Goal: Task Accomplishment & Management: Complete application form

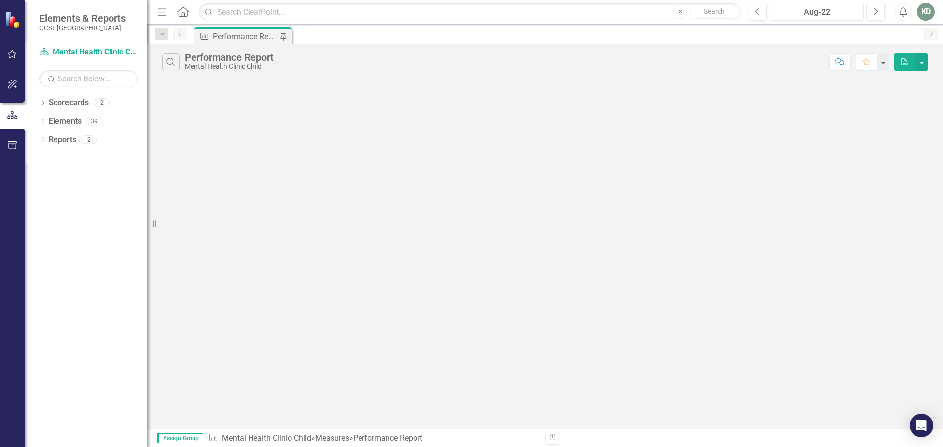
click at [823, 8] on div "Aug-22" at bounding box center [816, 12] width 87 height 12
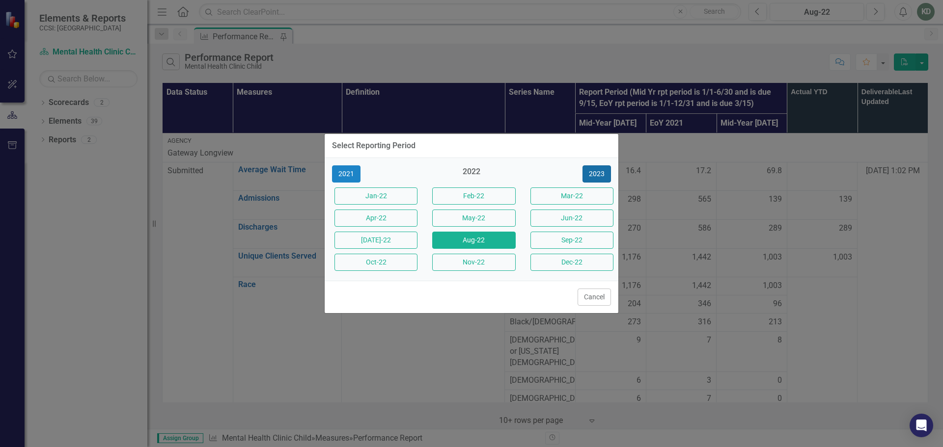
click at [594, 170] on button "2023" at bounding box center [596, 173] width 28 height 17
click at [603, 176] on button "2024" at bounding box center [596, 173] width 28 height 17
click at [601, 174] on button "2025" at bounding box center [596, 173] width 28 height 17
click at [570, 195] on button "Mar-25" at bounding box center [571, 196] width 83 height 17
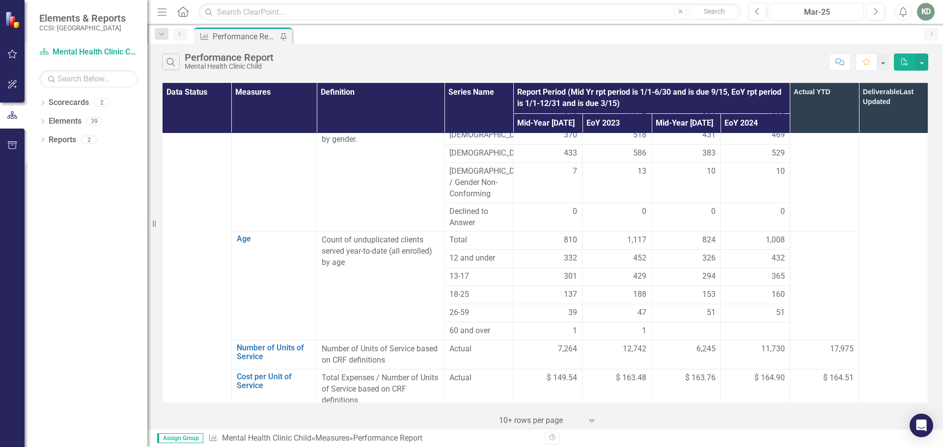
scroll to position [589, 0]
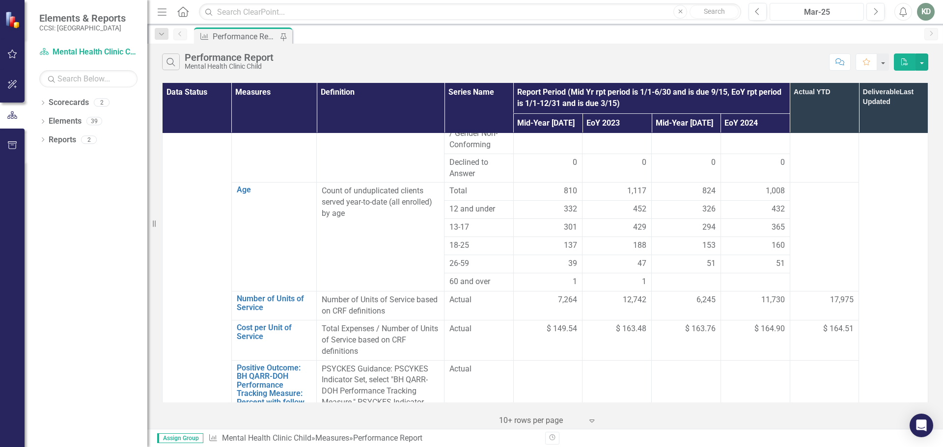
click at [831, 3] on button "Mar-25" at bounding box center [816, 12] width 94 height 18
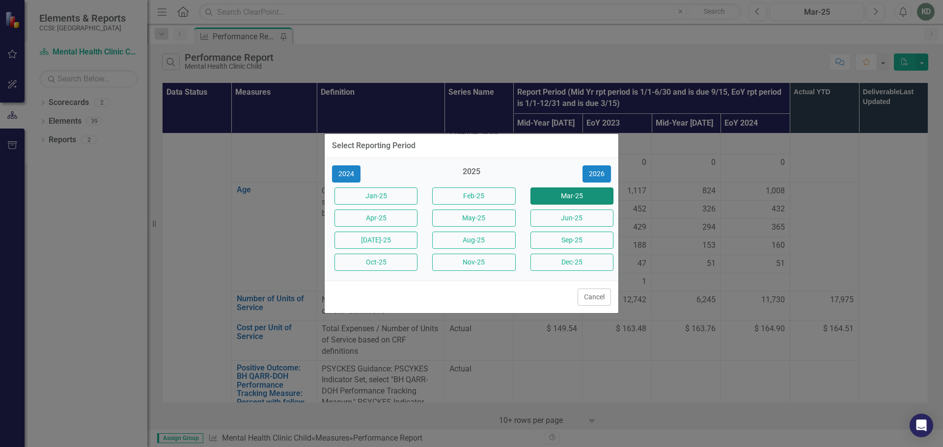
click at [575, 191] on button "Mar-25" at bounding box center [571, 196] width 83 height 17
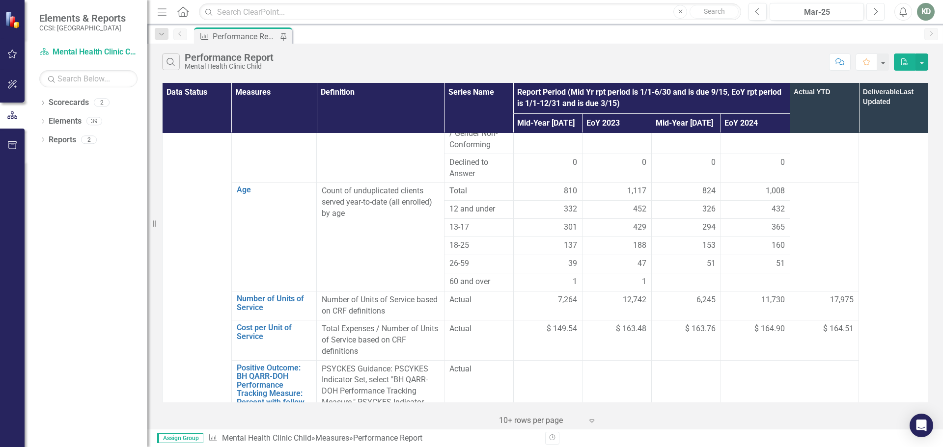
click at [871, 11] on button "Next" at bounding box center [875, 12] width 18 height 18
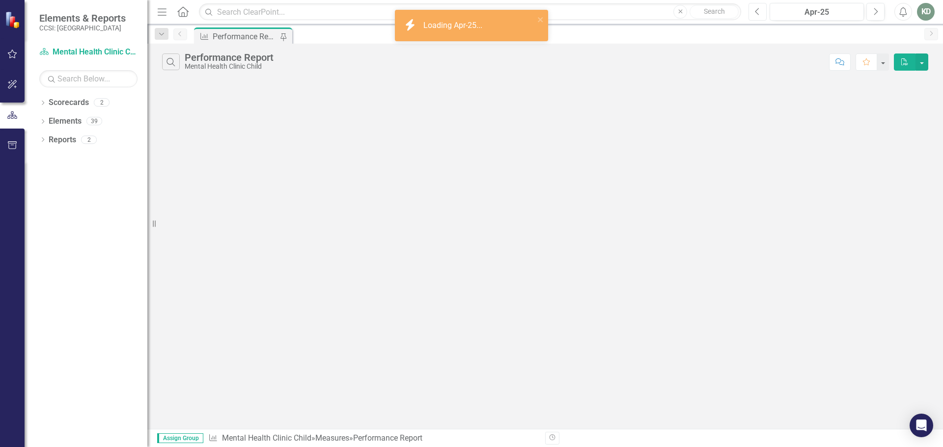
click at [757, 12] on icon "Previous" at bounding box center [757, 11] width 5 height 9
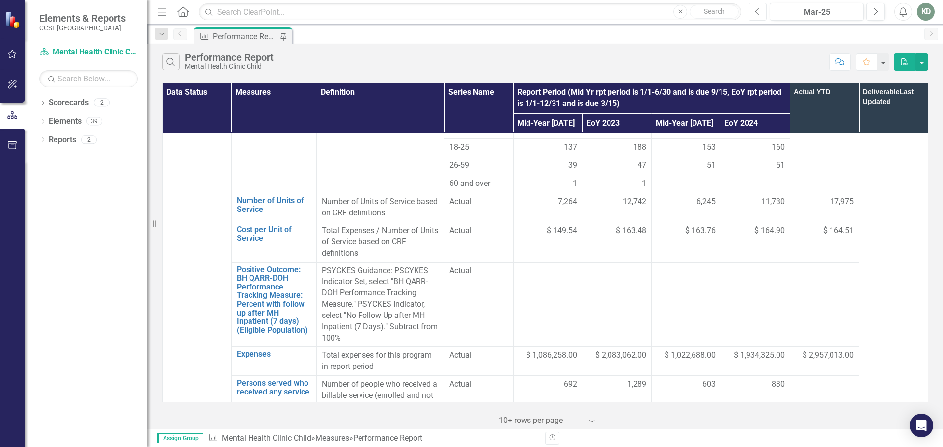
scroll to position [737, 0]
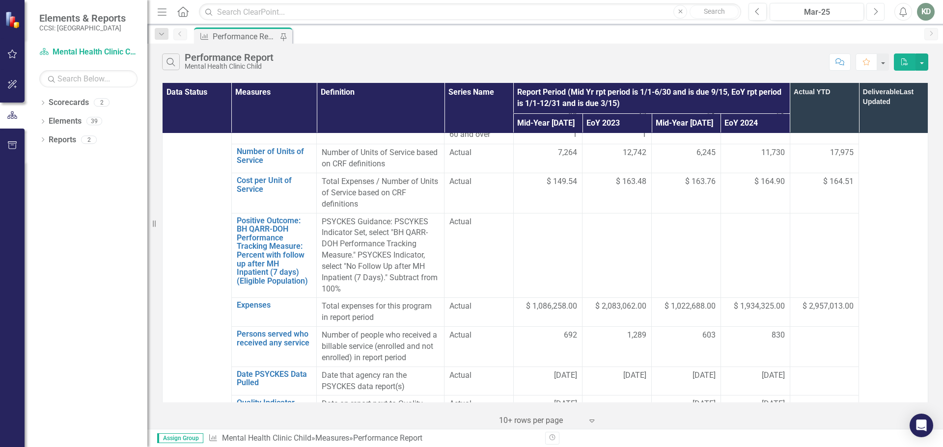
click at [875, 7] on icon "Next" at bounding box center [875, 11] width 5 height 9
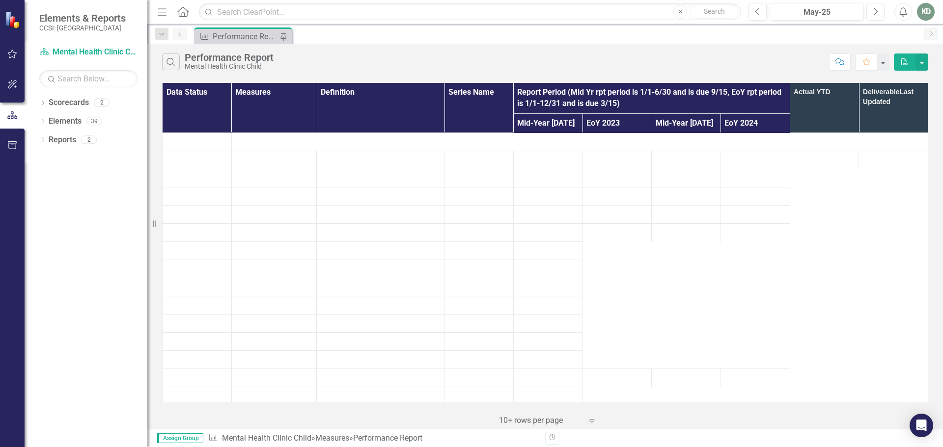
click at [875, 7] on icon "Next" at bounding box center [875, 11] width 5 height 9
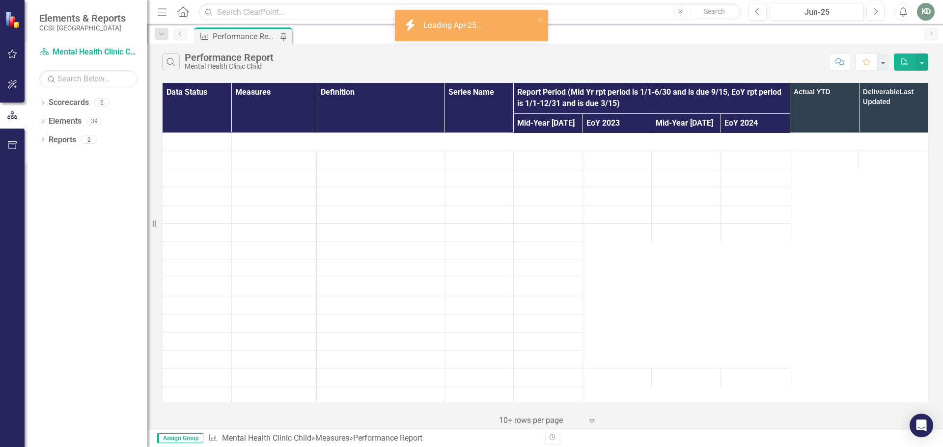
click at [875, 7] on icon "Next" at bounding box center [875, 11] width 5 height 9
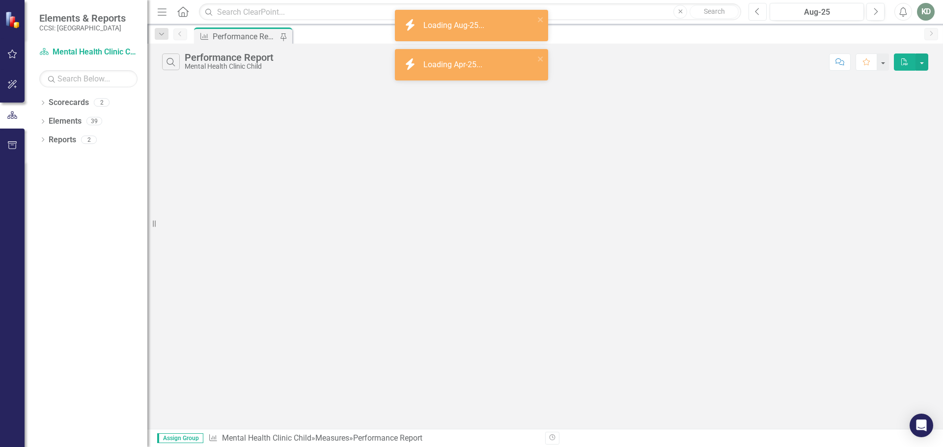
click at [755, 12] on icon "Previous" at bounding box center [757, 11] width 5 height 9
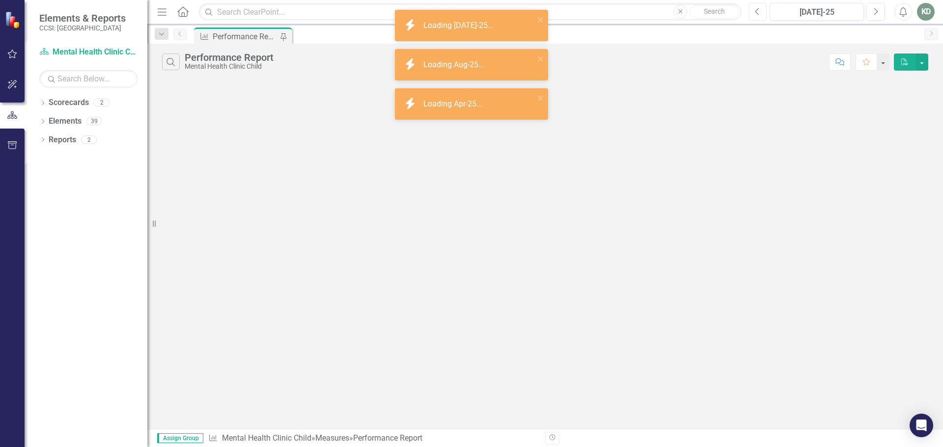
click at [755, 12] on icon "Previous" at bounding box center [757, 11] width 5 height 9
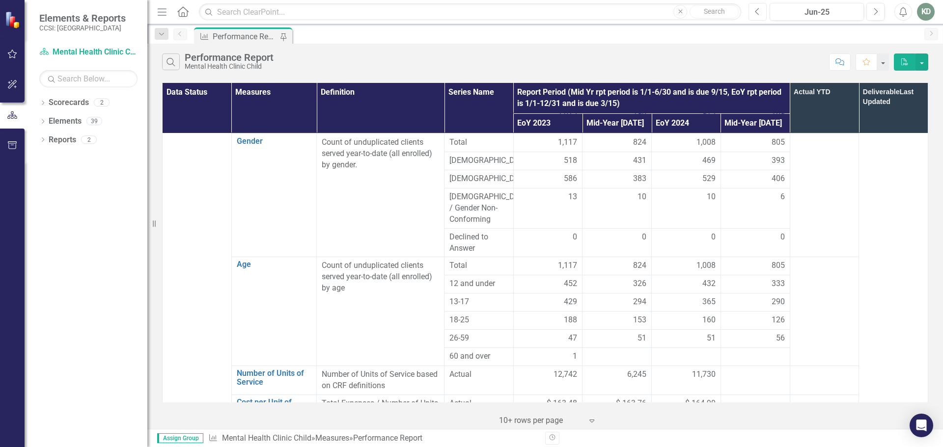
scroll to position [589, 0]
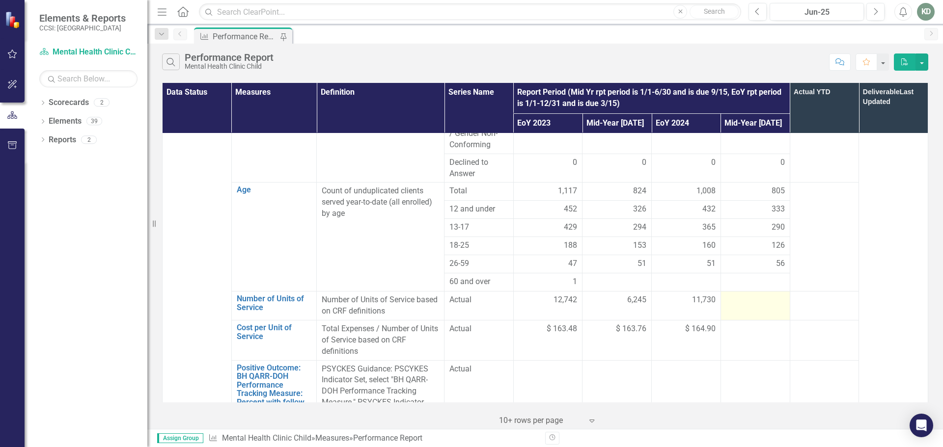
click at [756, 295] on div at bounding box center [755, 301] width 59 height 12
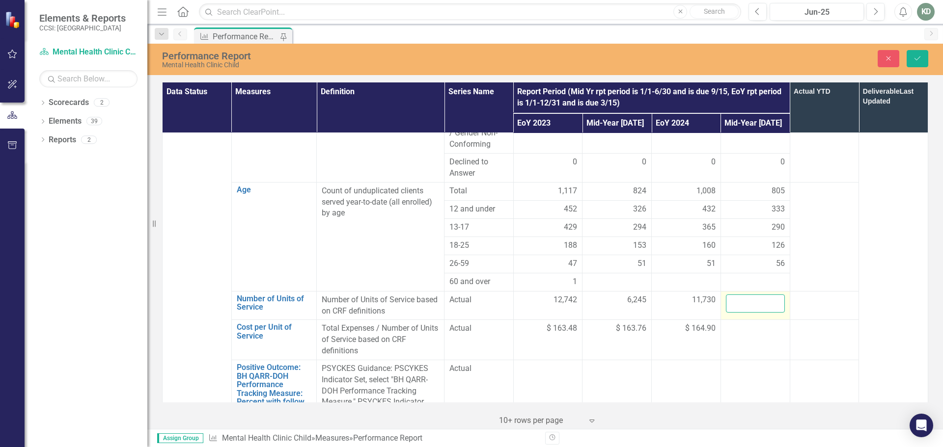
click at [752, 295] on input "number" at bounding box center [755, 304] width 59 height 18
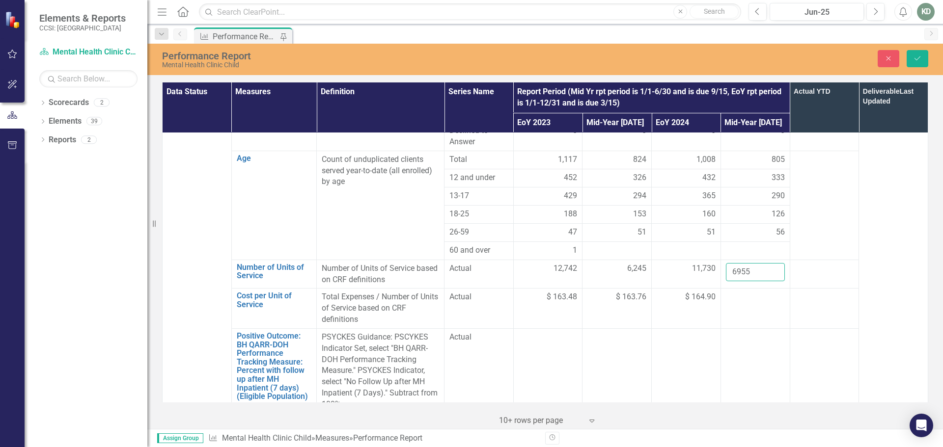
scroll to position [687, 0]
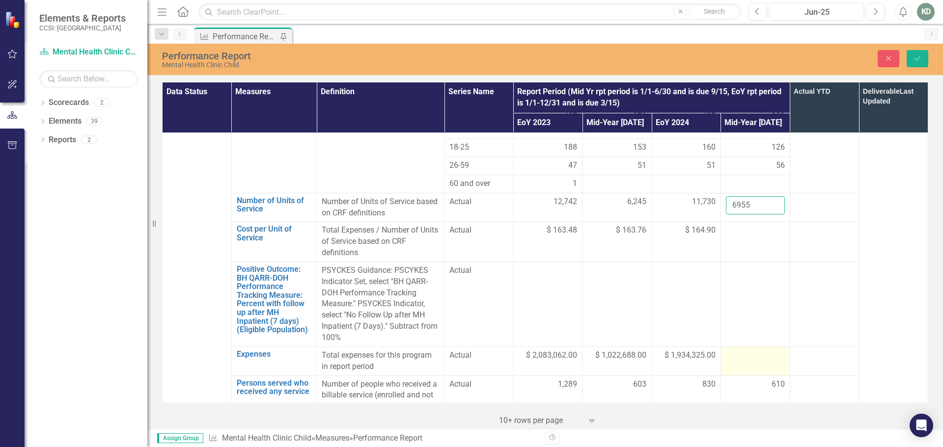
type input "6955"
click at [737, 350] on div at bounding box center [755, 356] width 59 height 12
click at [733, 350] on div at bounding box center [755, 356] width 59 height 12
click at [734, 350] on div at bounding box center [755, 356] width 59 height 12
click at [732, 350] on div at bounding box center [755, 356] width 59 height 12
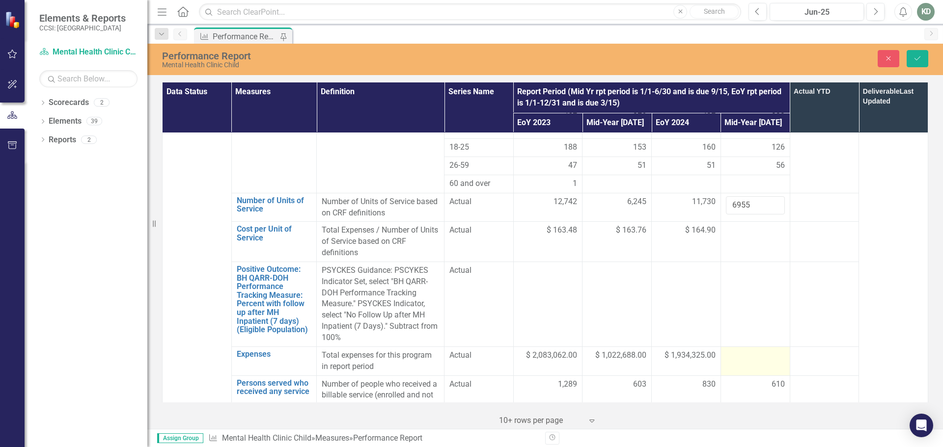
click at [732, 350] on div at bounding box center [755, 356] width 59 height 12
click at [726, 350] on input "number" at bounding box center [755, 359] width 59 height 18
type input "1021568"
click at [795, 265] on td at bounding box center [824, 304] width 69 height 85
click at [804, 266] on td at bounding box center [824, 304] width 69 height 85
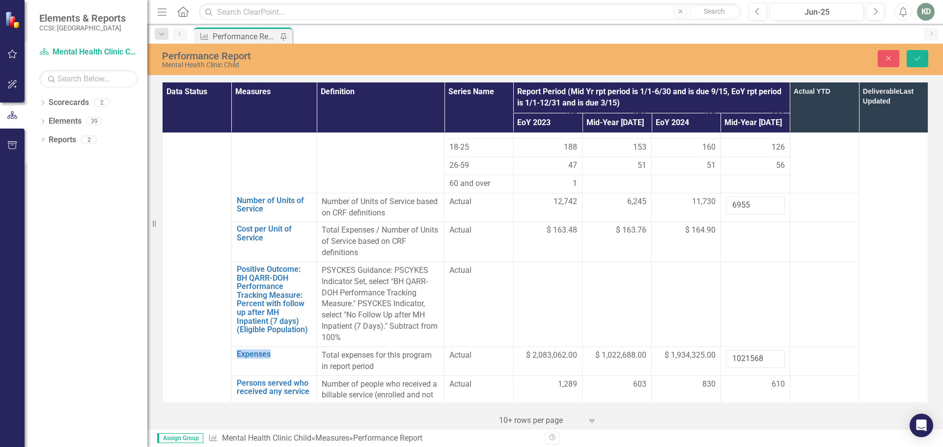
click at [804, 266] on td at bounding box center [824, 304] width 69 height 85
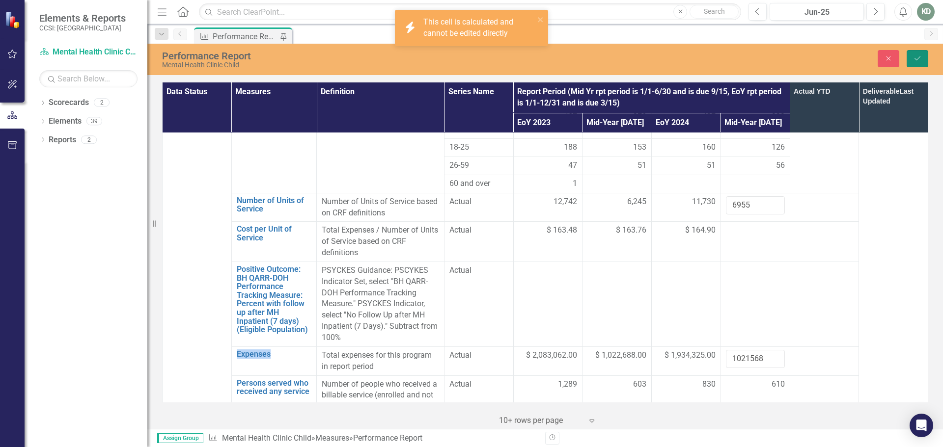
click at [914, 55] on icon "Save" at bounding box center [917, 58] width 9 height 7
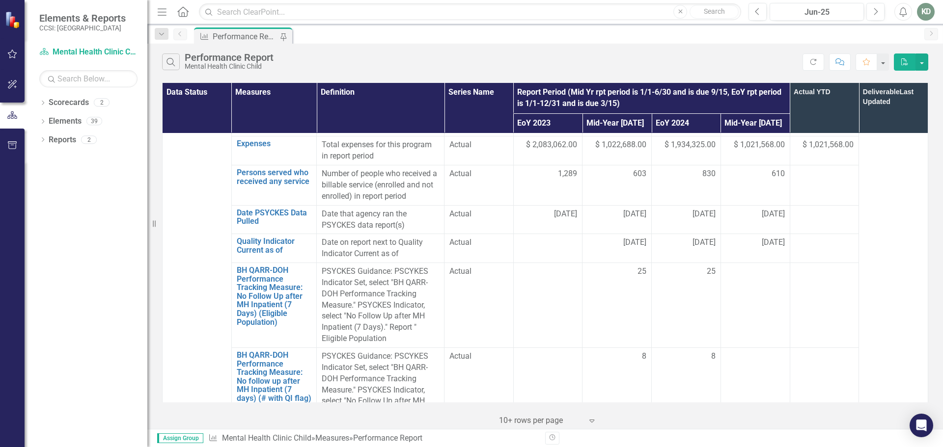
scroll to position [835, 0]
